Goal: Information Seeking & Learning: Understand process/instructions

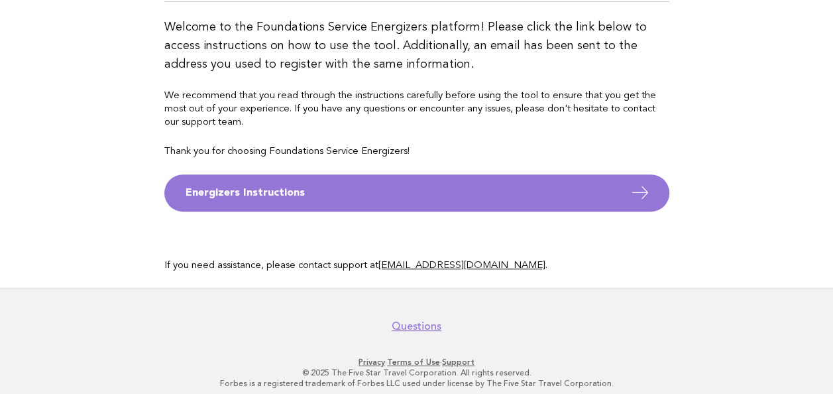
scroll to position [149, 0]
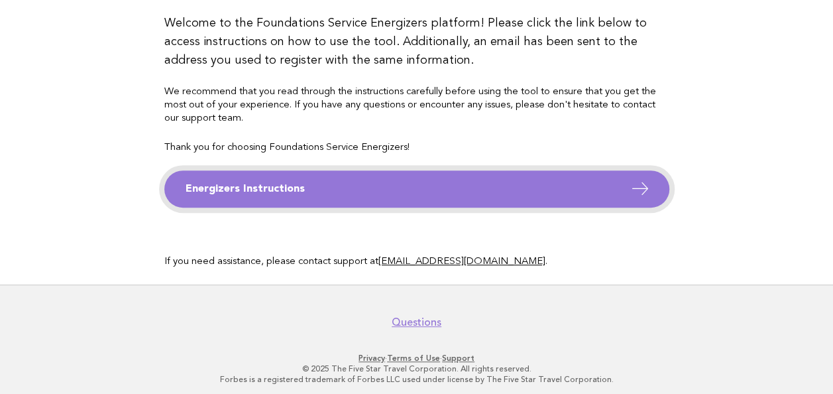
click at [646, 188] on icon at bounding box center [640, 188] width 19 height 19
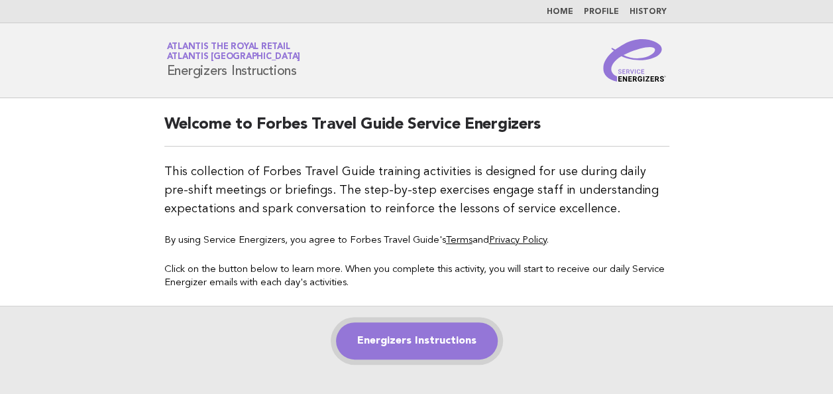
click at [452, 336] on link "Energizers Instructions" at bounding box center [417, 340] width 162 height 37
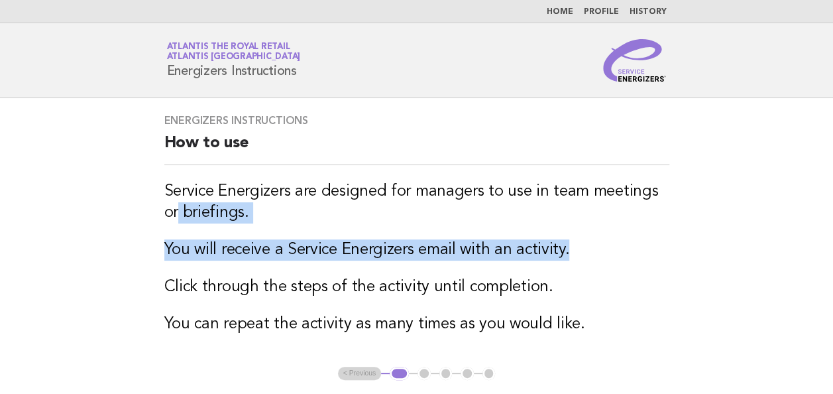
drag, startPoint x: 826, startPoint y: 177, endPoint x: 832, endPoint y: 246, distance: 69.2
click at [832, 246] on main "Energizers Instructions How to use Service Energizers are designed for managers…" at bounding box center [416, 281] width 833 height 367
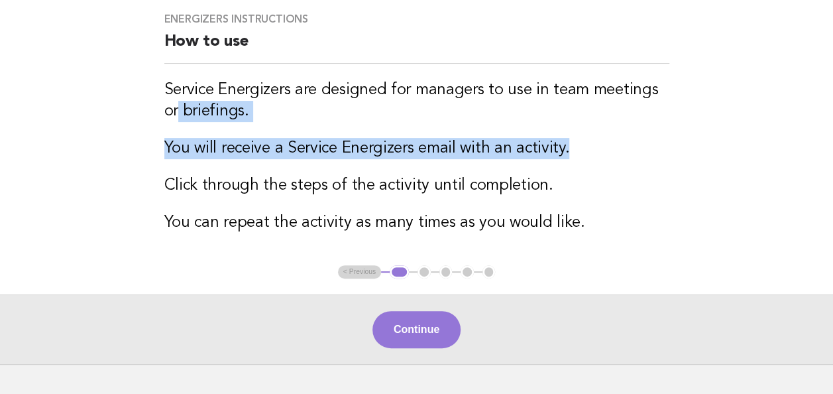
scroll to position [107, 0]
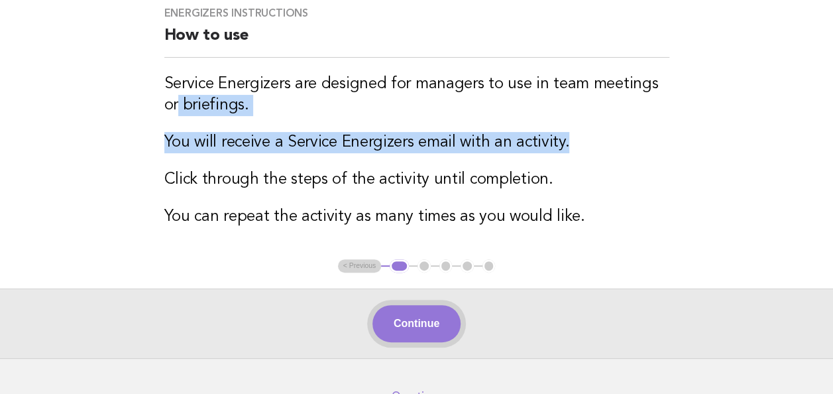
click at [422, 330] on button "Continue" at bounding box center [417, 323] width 88 height 37
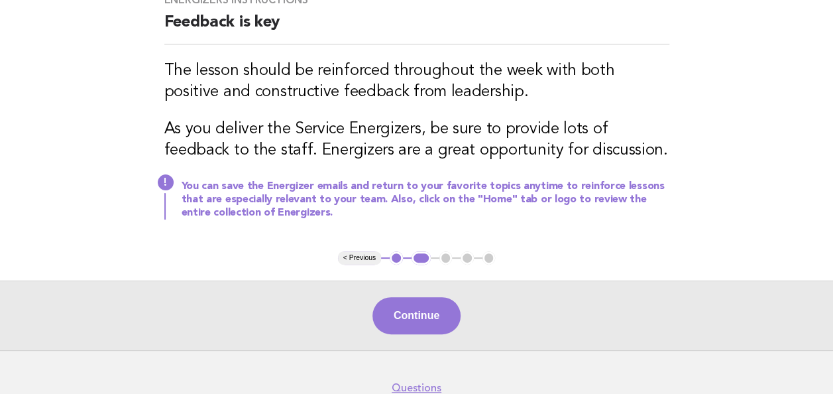
scroll to position [137, 0]
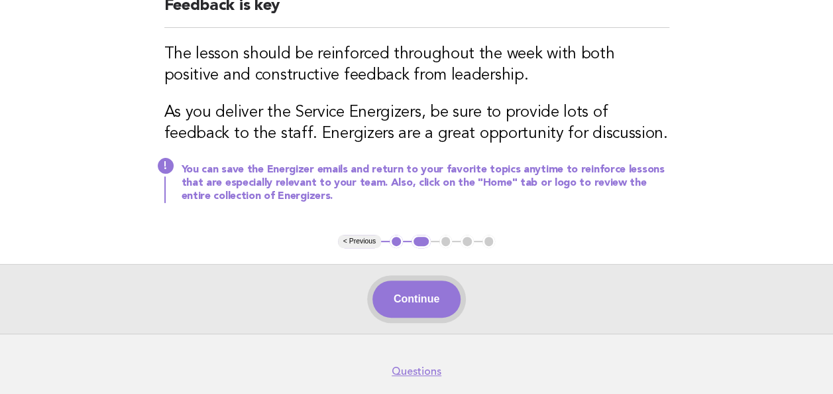
click at [412, 300] on button "Continue" at bounding box center [417, 298] width 88 height 37
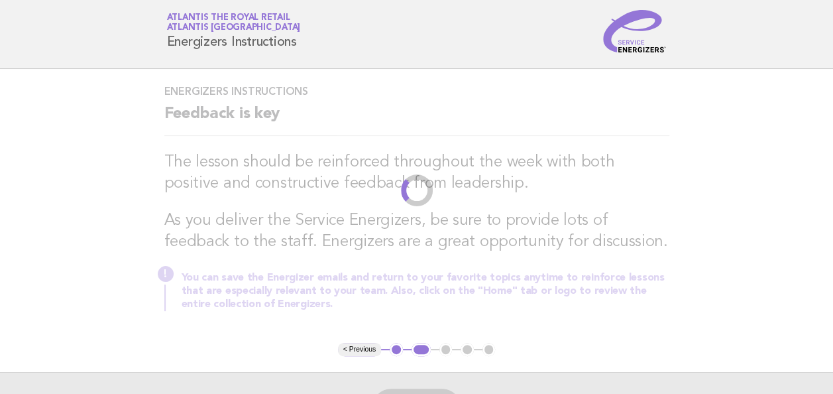
scroll to position [0, 0]
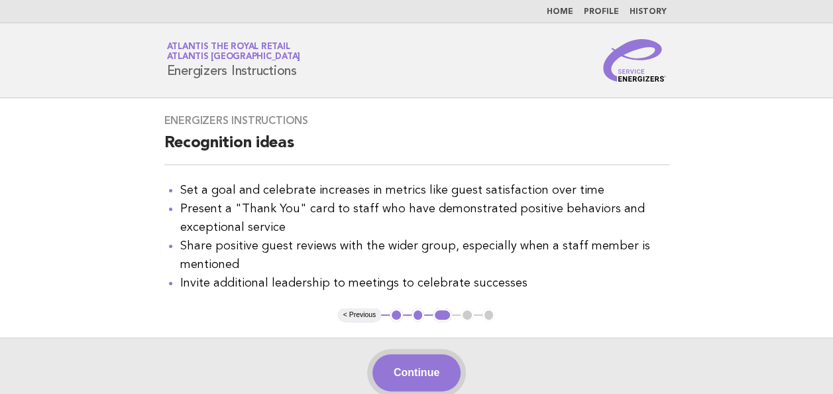
click at [402, 367] on button "Continue" at bounding box center [417, 372] width 88 height 37
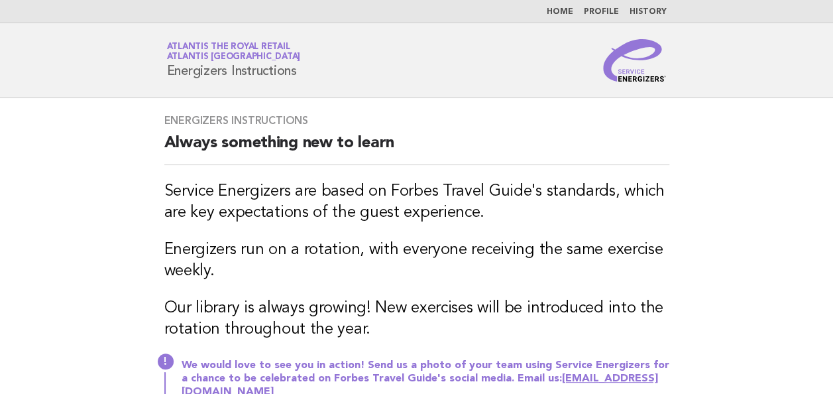
scroll to position [142, 0]
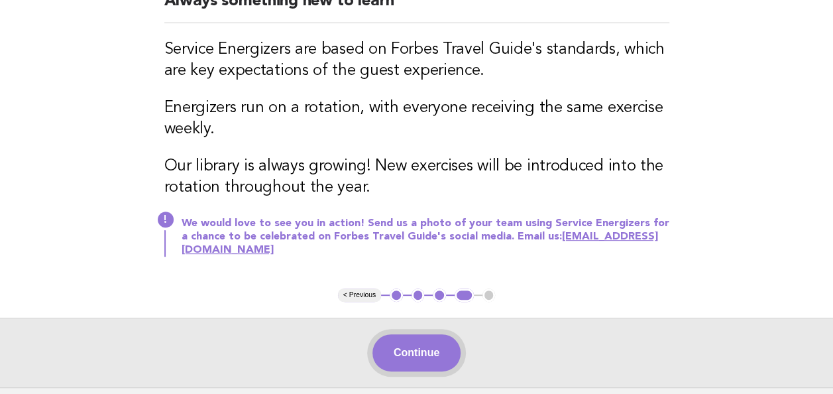
click at [390, 336] on button "Continue" at bounding box center [417, 352] width 88 height 37
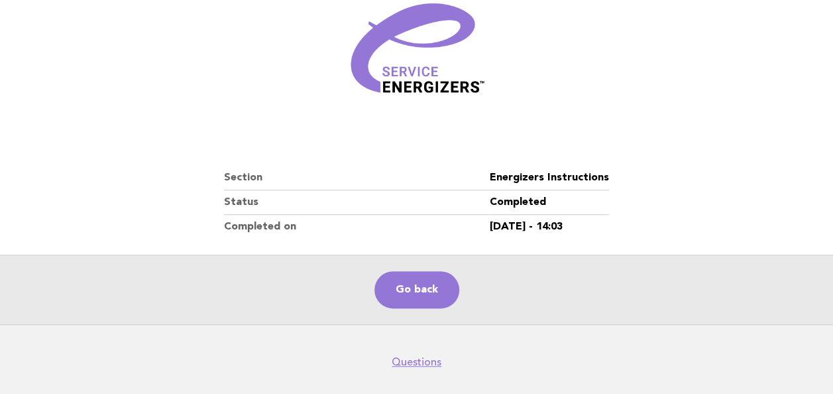
scroll to position [232, 0]
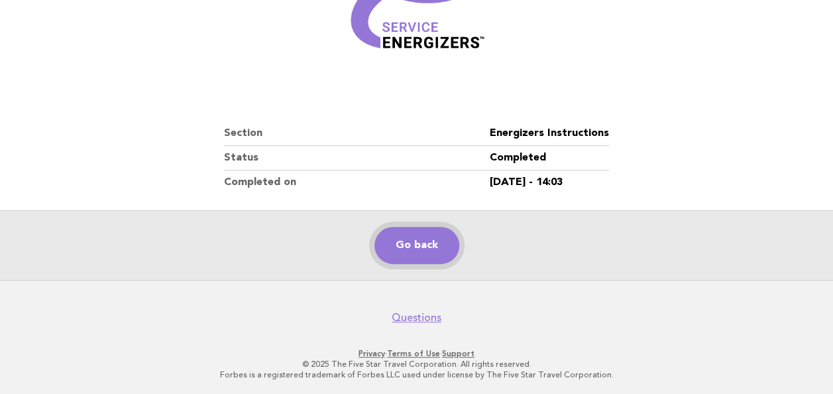
click at [432, 236] on link "Go back" at bounding box center [417, 245] width 85 height 37
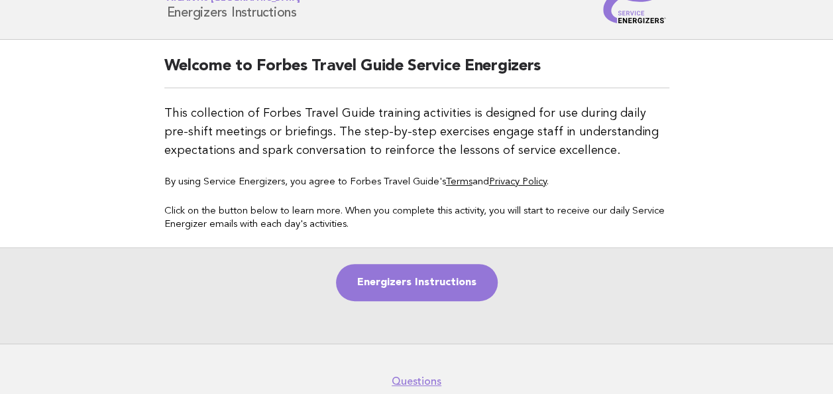
scroll to position [52, 0]
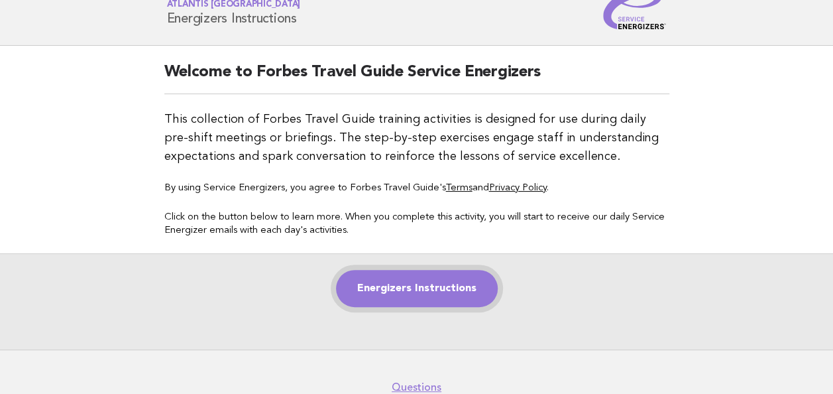
click at [443, 275] on link "Energizers Instructions" at bounding box center [417, 288] width 162 height 37
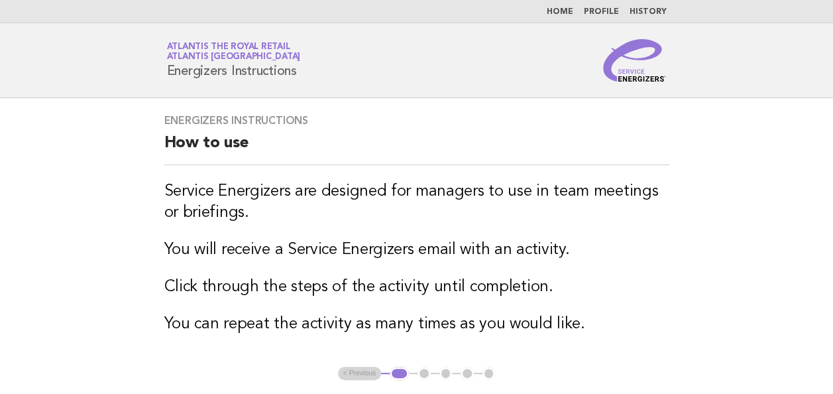
scroll to position [147, 0]
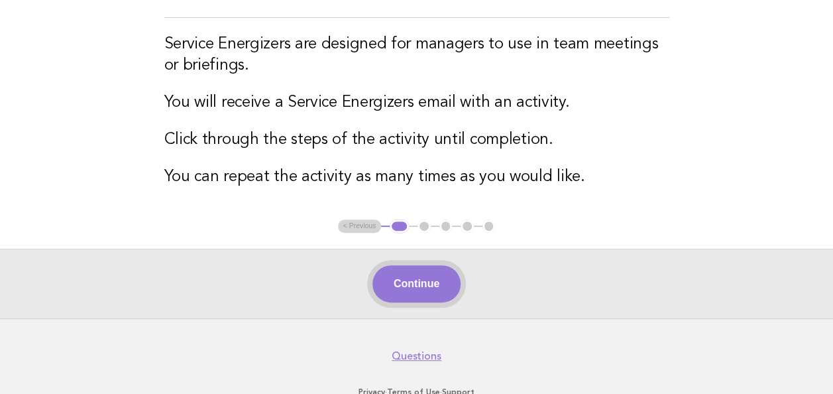
click at [413, 287] on button "Continue" at bounding box center [417, 283] width 88 height 37
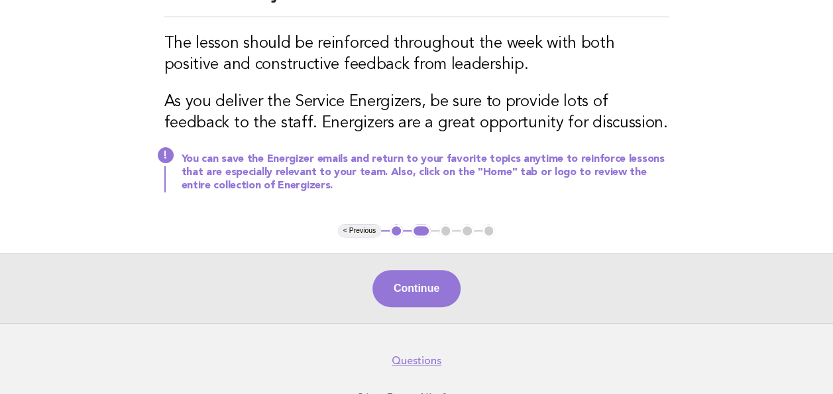
scroll to position [164, 0]
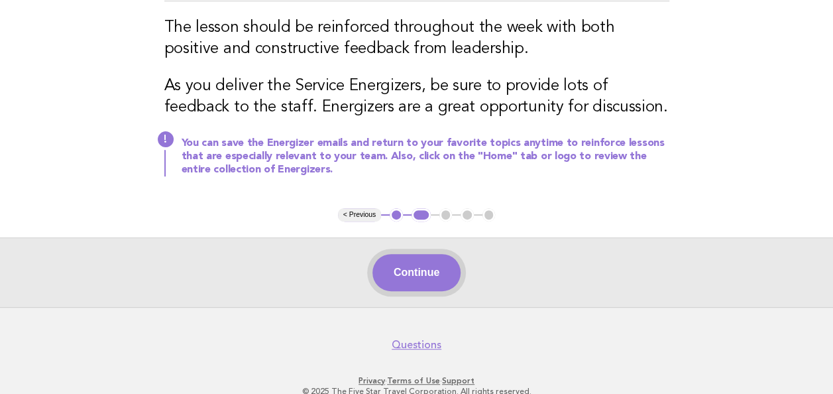
click at [432, 269] on button "Continue" at bounding box center [417, 272] width 88 height 37
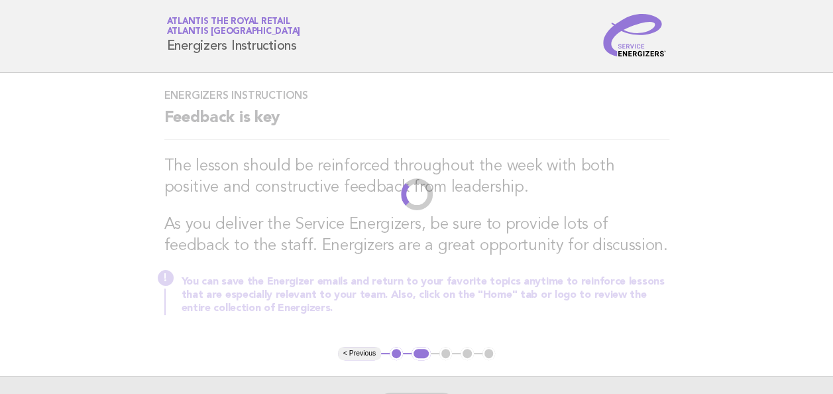
scroll to position [0, 0]
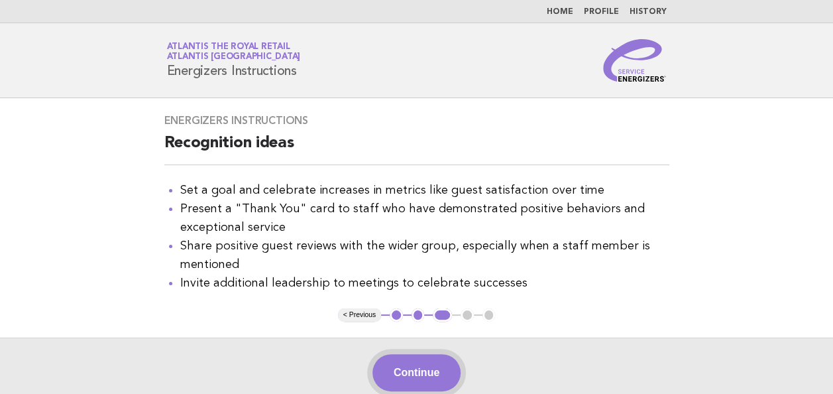
click at [432, 371] on button "Continue" at bounding box center [417, 372] width 88 height 37
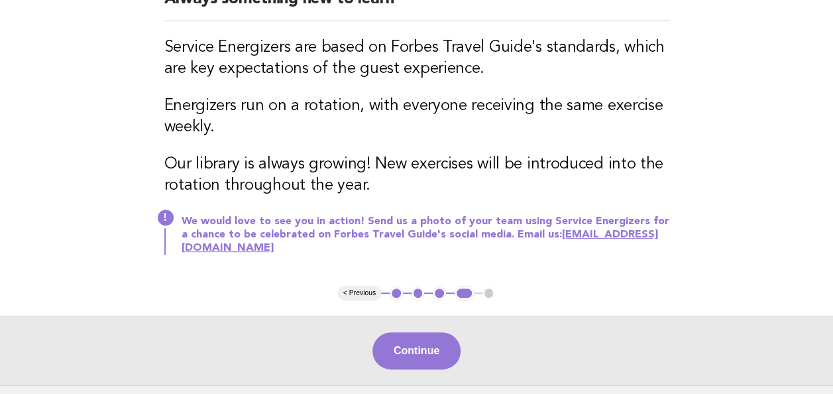
scroll to position [178, 0]
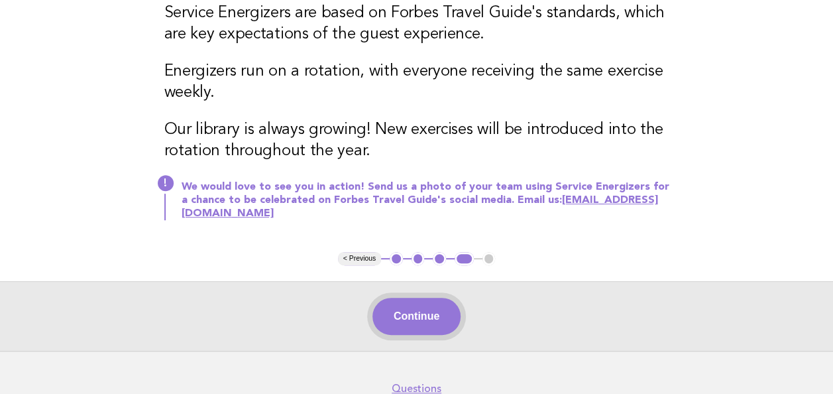
click at [439, 314] on button "Continue" at bounding box center [417, 316] width 88 height 37
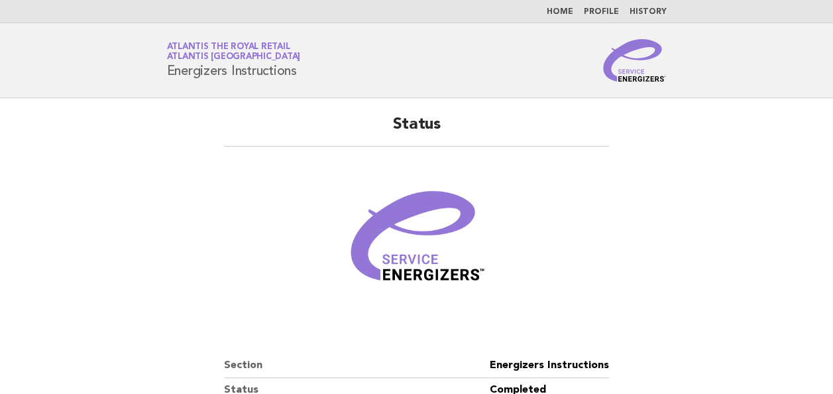
scroll to position [194, 0]
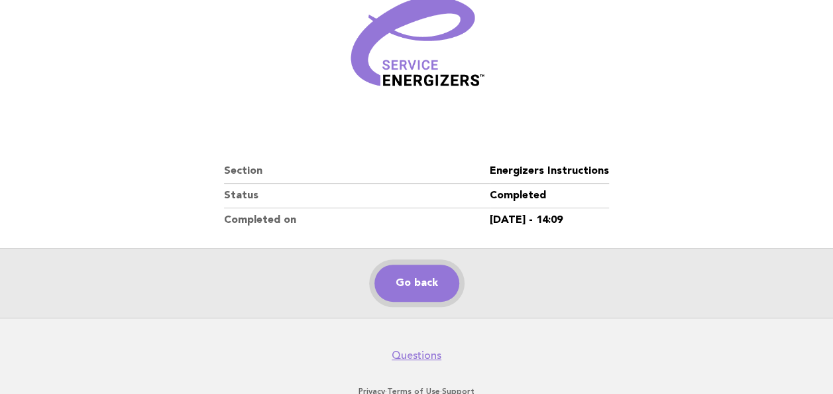
click at [436, 279] on link "Go back" at bounding box center [417, 283] width 85 height 37
click at [418, 278] on link "Go back" at bounding box center [417, 283] width 85 height 37
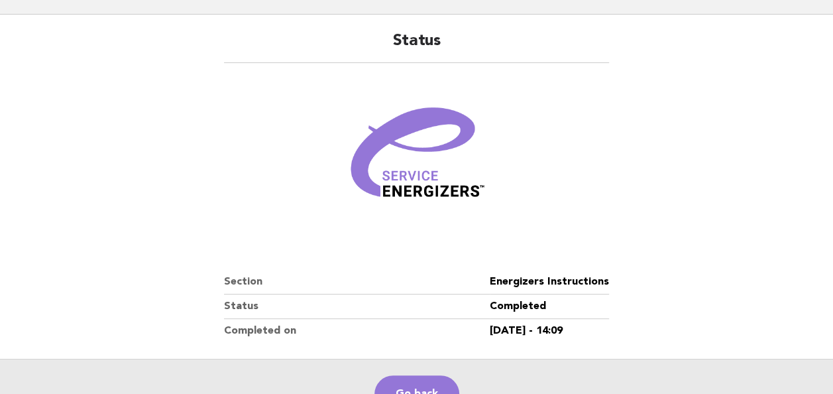
scroll to position [0, 0]
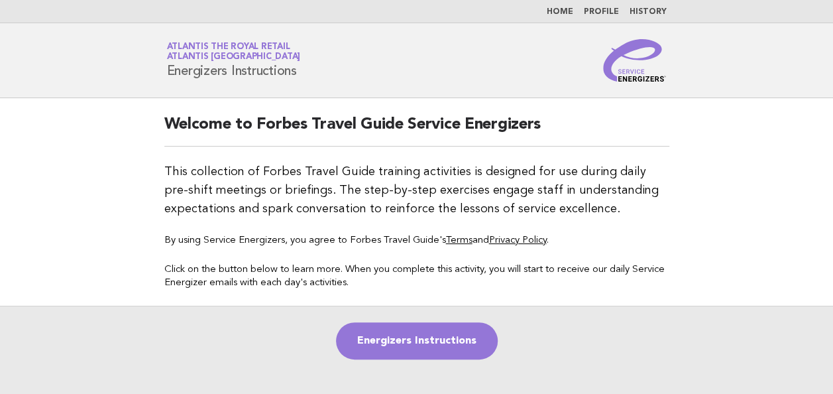
click at [555, 4] on nav "Home Profile History" at bounding box center [416, 11] width 833 height 23
click at [558, 8] on link "Home" at bounding box center [560, 12] width 27 height 8
click at [558, 9] on link "Home" at bounding box center [560, 12] width 27 height 8
